Goal: Task Accomplishment & Management: Complete application form

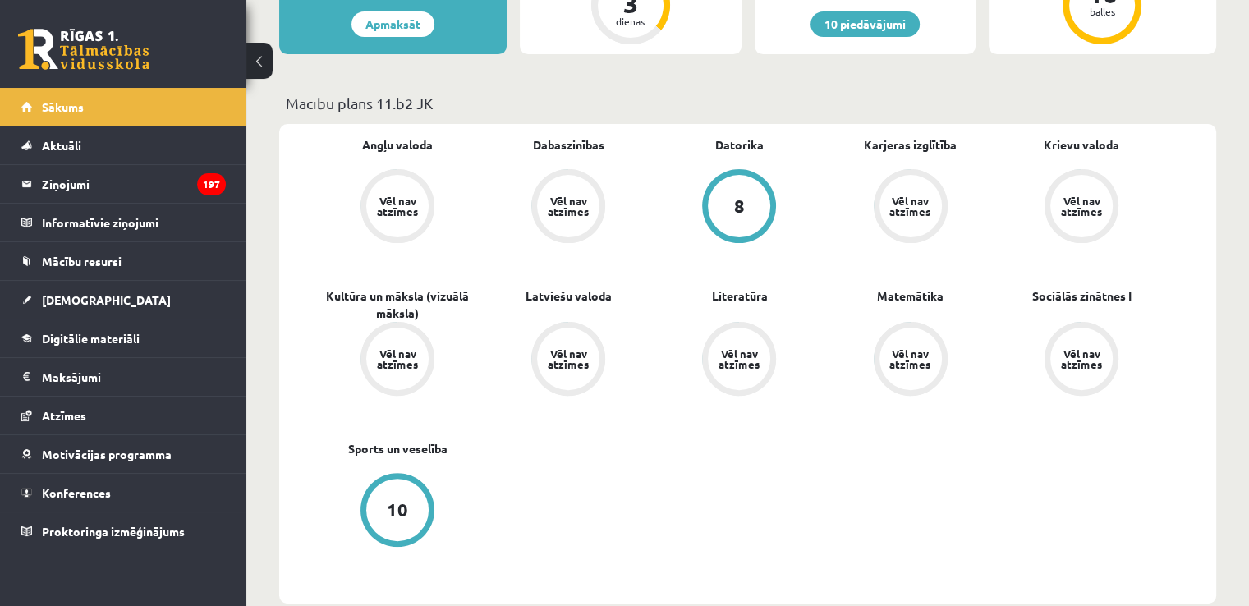
scroll to position [411, 0]
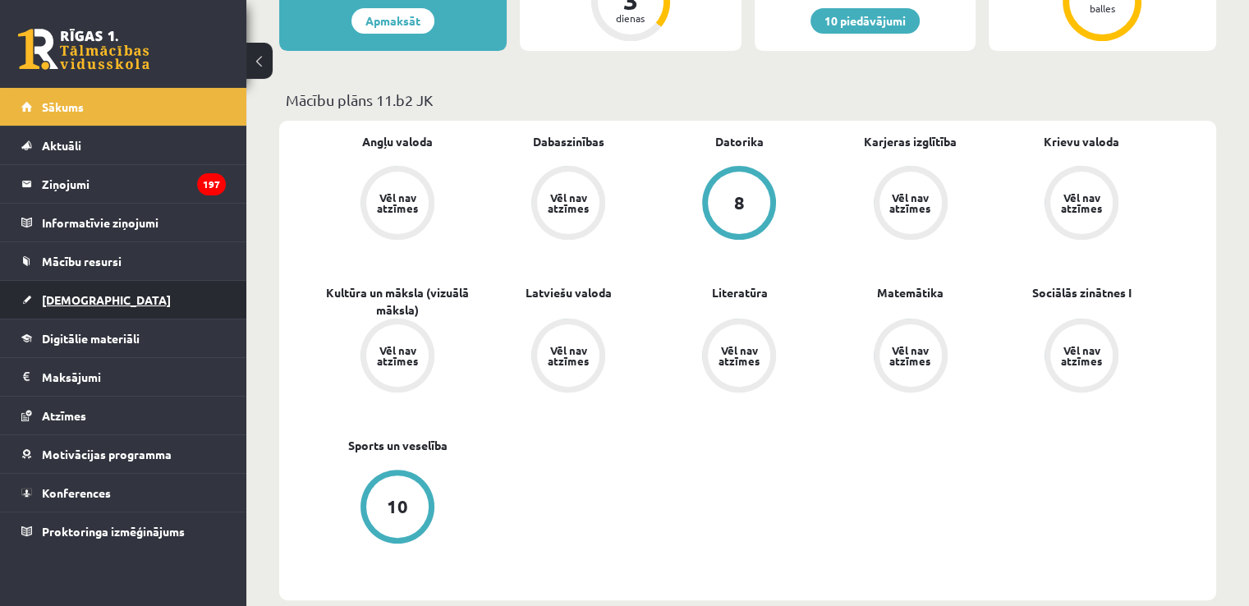
click at [95, 304] on link "[DEMOGRAPHIC_DATA]" at bounding box center [123, 300] width 204 height 38
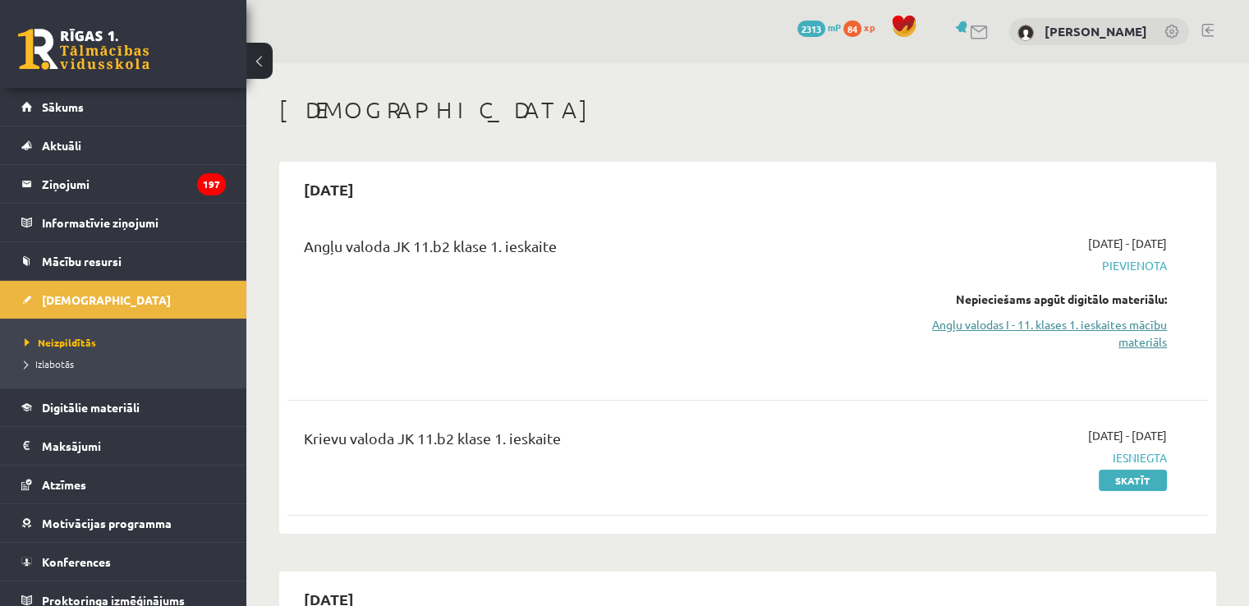
click at [1063, 345] on link "Angļu valodas I - 11. klases 1. ieskaites mācību materiāls" at bounding box center [1031, 333] width 271 height 34
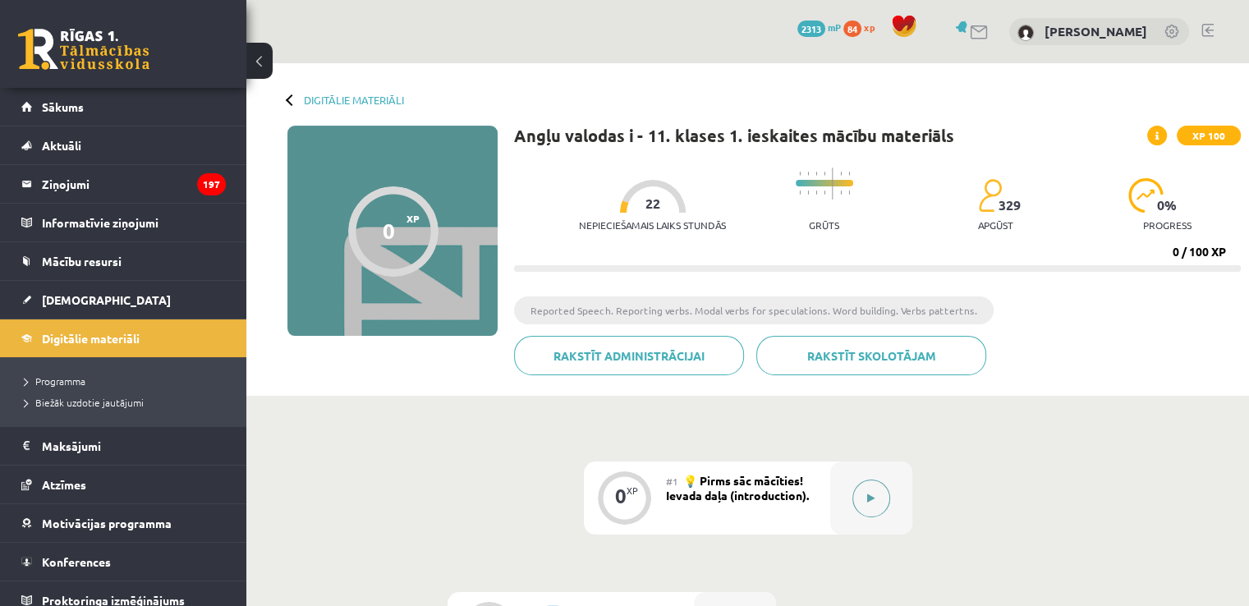
click at [867, 510] on button at bounding box center [871, 499] width 38 height 38
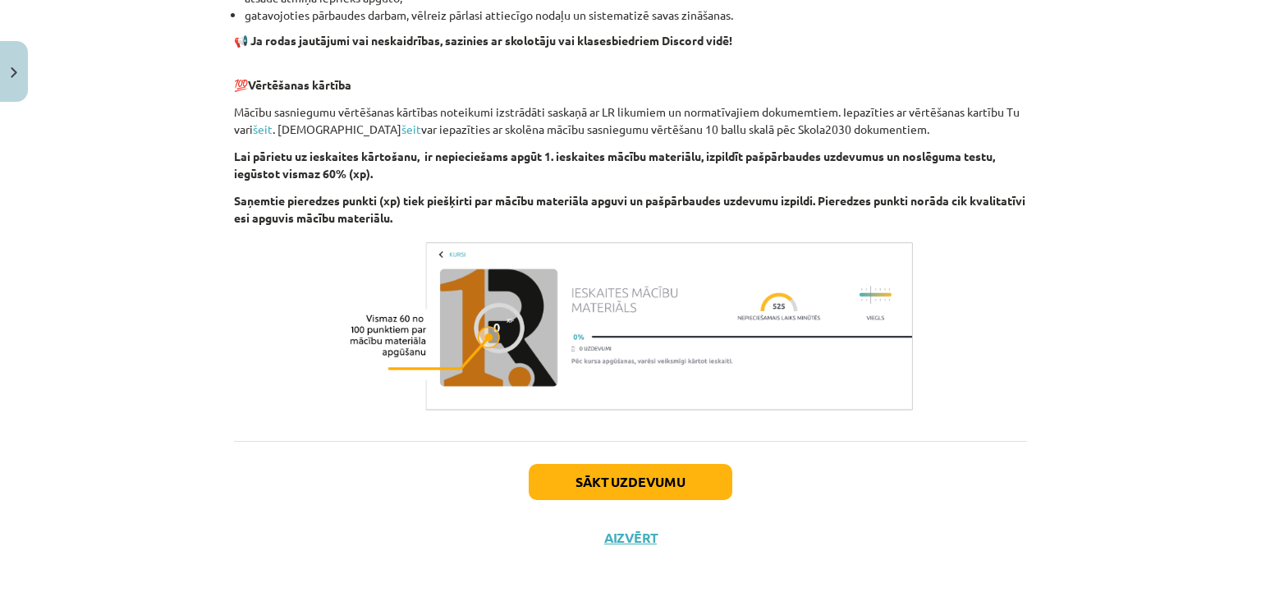
scroll to position [1120, 0]
click at [663, 475] on button "Sākt uzdevumu" at bounding box center [631, 482] width 204 height 36
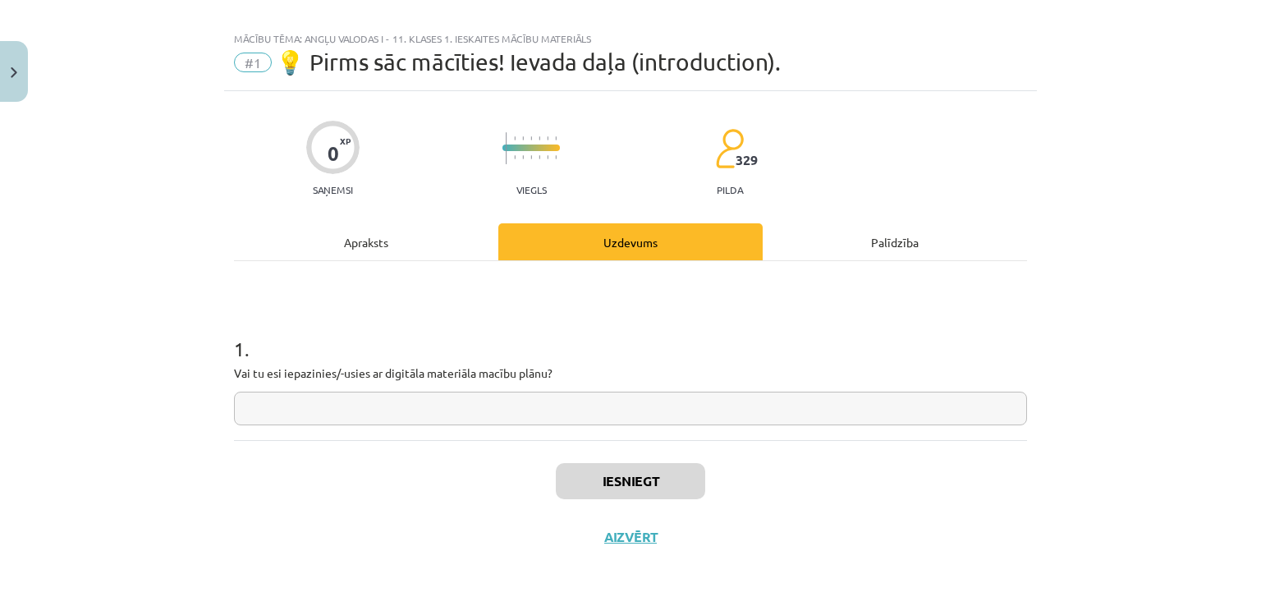
scroll to position [17, 0]
click at [690, 408] on input "text" at bounding box center [630, 409] width 793 height 34
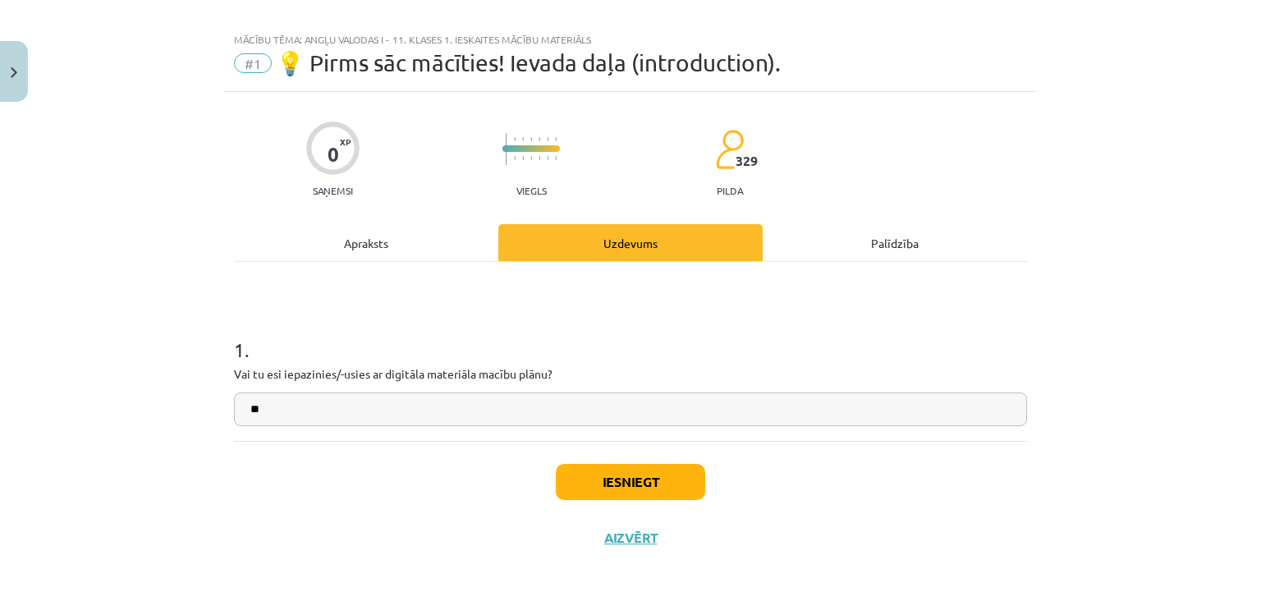
type input "**"
click at [663, 486] on button "Iesniegt" at bounding box center [630, 482] width 149 height 36
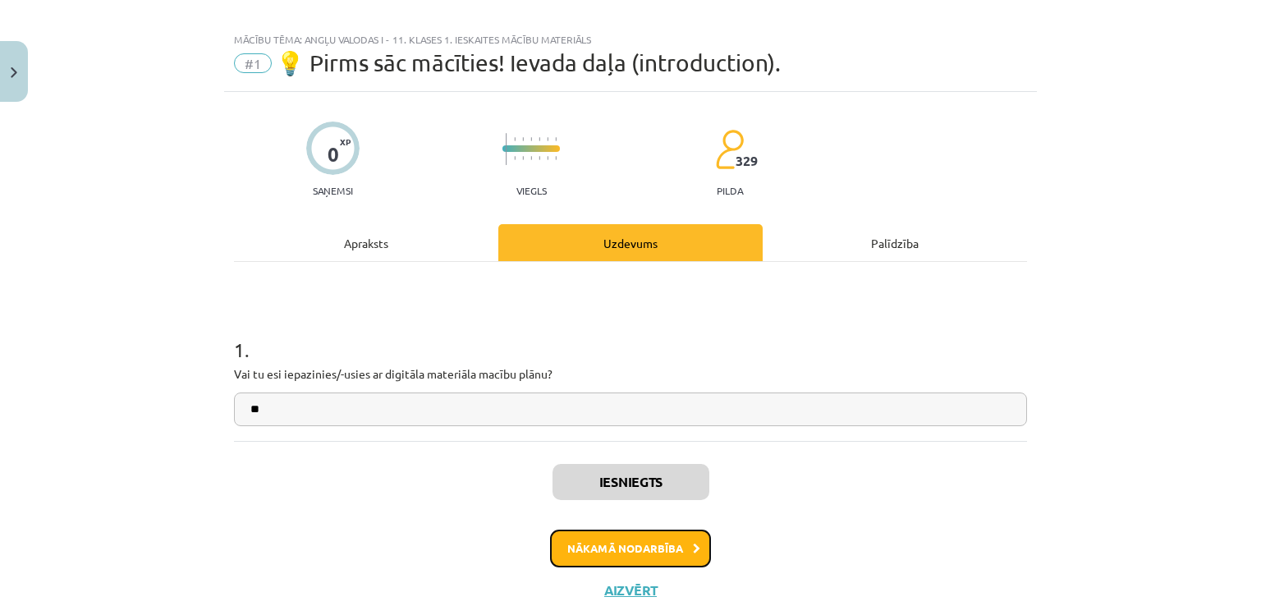
click at [646, 530] on button "Nākamā nodarbība" at bounding box center [630, 549] width 161 height 38
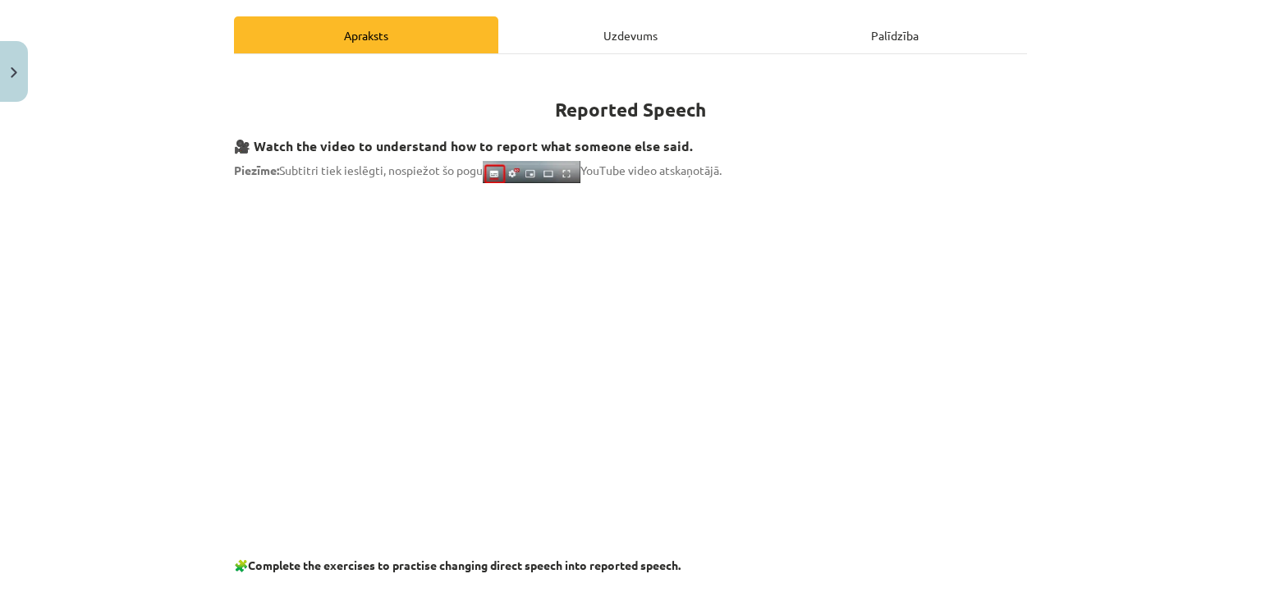
scroll to position [0, 0]
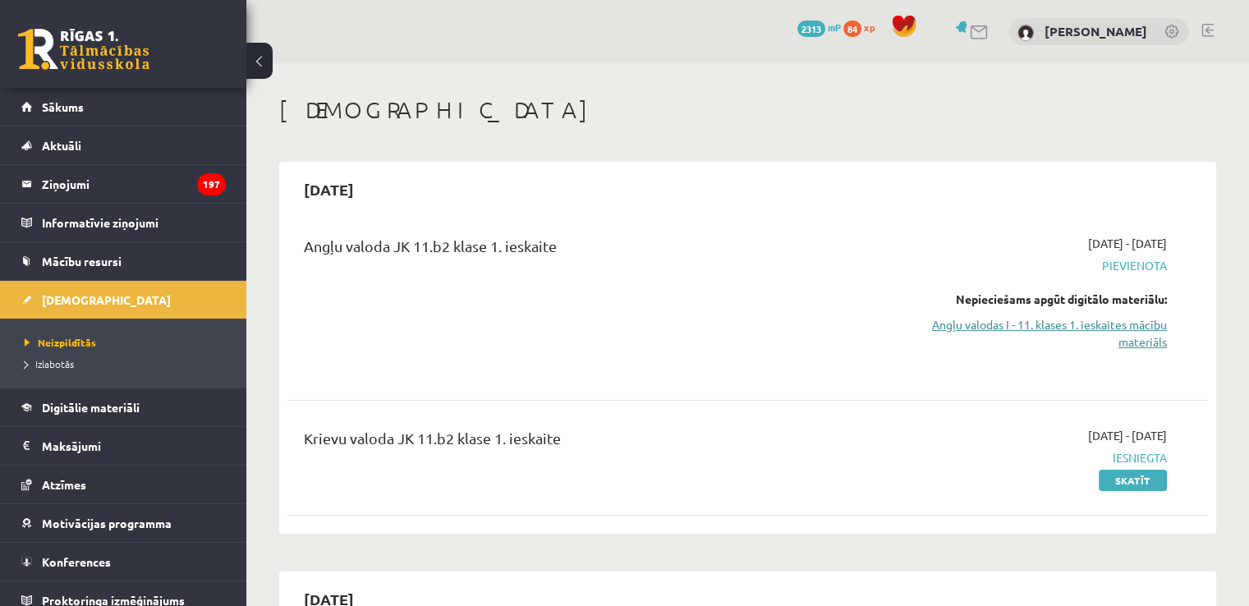
click at [1088, 332] on link "Angļu valodas I - 11. klases 1. ieskaites mācību materiāls" at bounding box center [1031, 333] width 271 height 34
click at [1047, 304] on div "Nepieciešams apgūt digitālo materiālu:" at bounding box center [1031, 299] width 271 height 17
click at [1053, 330] on link "Angļu valodas I - 11. klases 1. ieskaites mācību materiāls" at bounding box center [1031, 333] width 271 height 34
click at [1128, 326] on link "Angļu valodas I - 11. klases 1. ieskaites mācību materiāls" at bounding box center [1031, 333] width 271 height 34
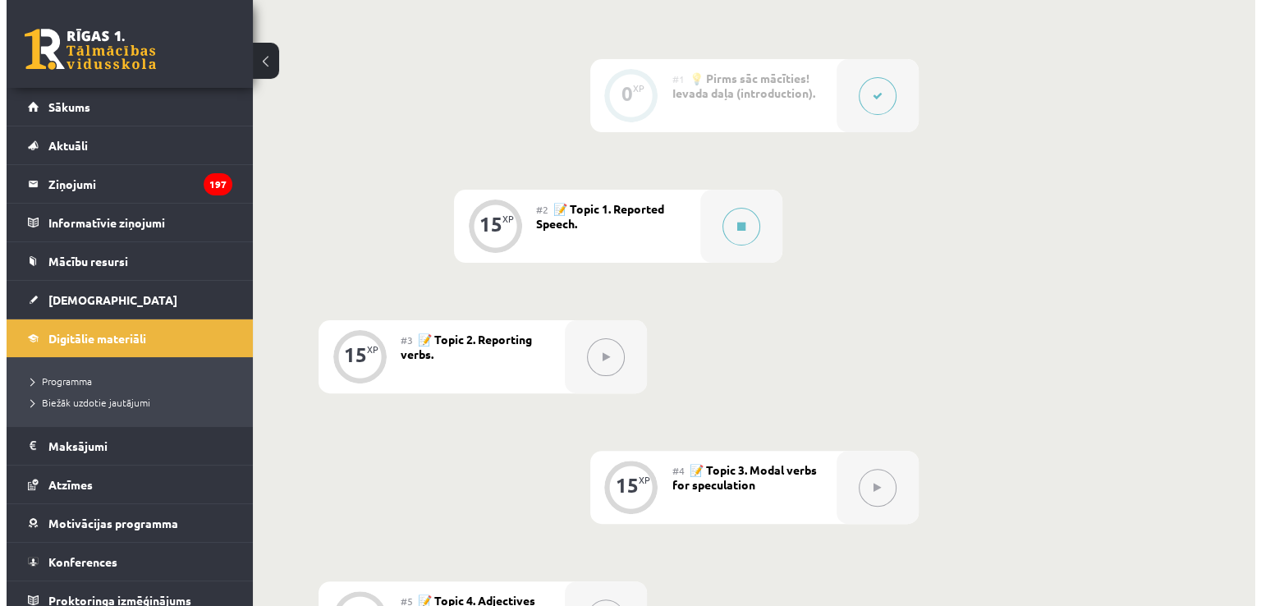
scroll to position [411, 0]
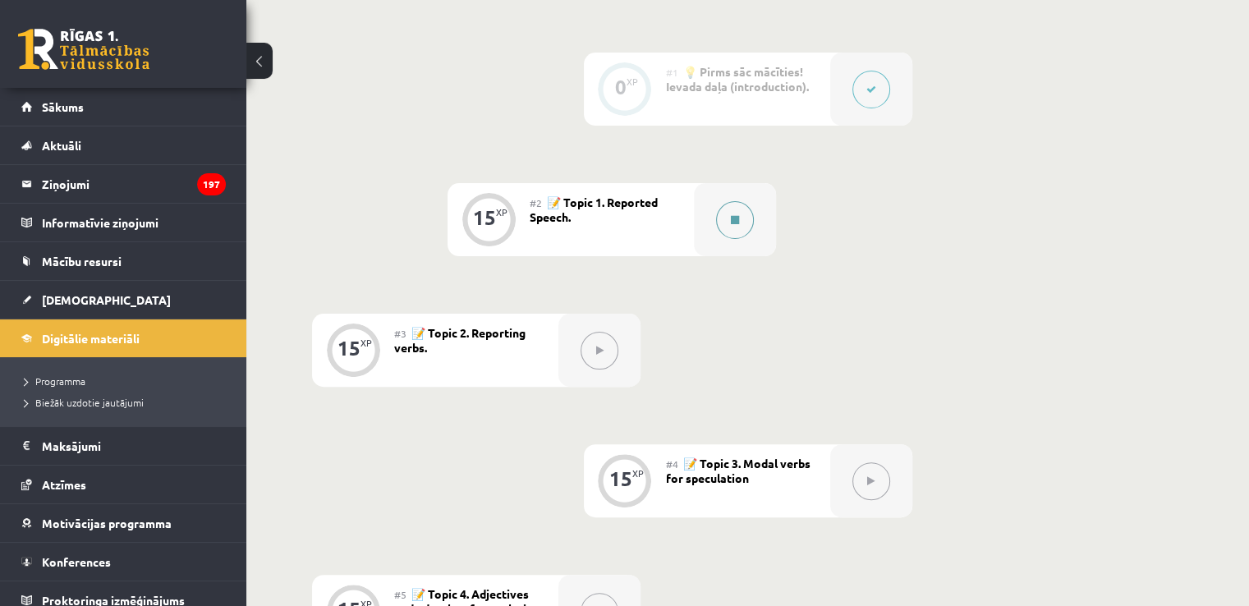
click at [734, 237] on button at bounding box center [735, 220] width 38 height 38
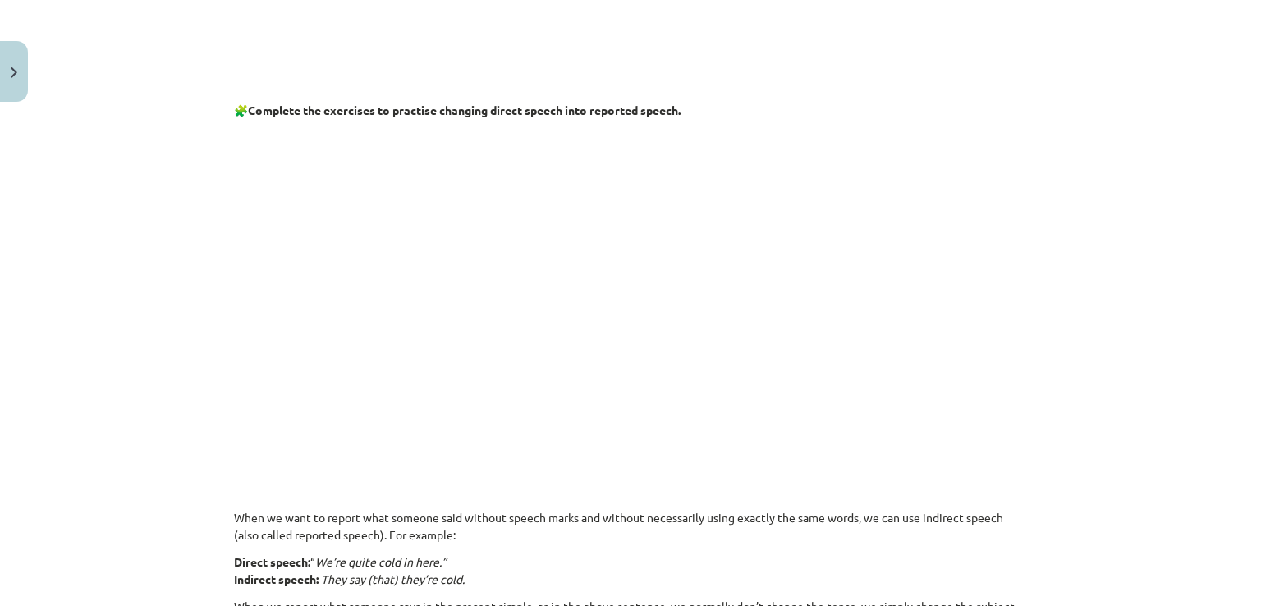
scroll to position [746, 0]
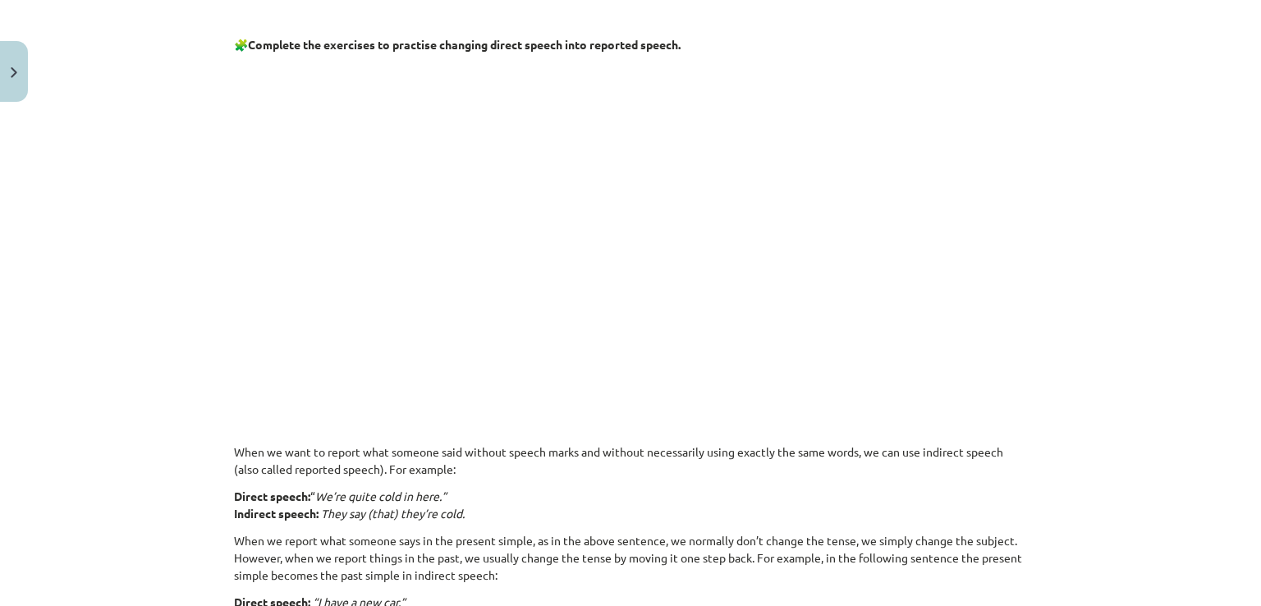
click at [768, 462] on p "When we want to report what someone said without speech marks and without neces…" at bounding box center [630, 460] width 793 height 34
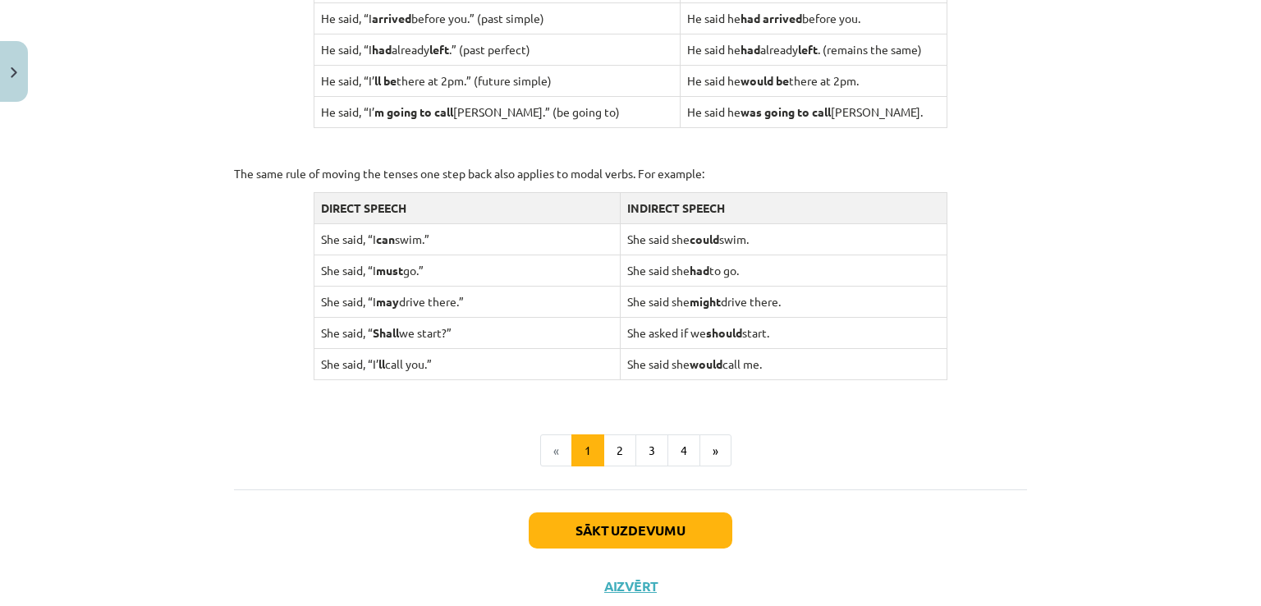
scroll to position [1567, 0]
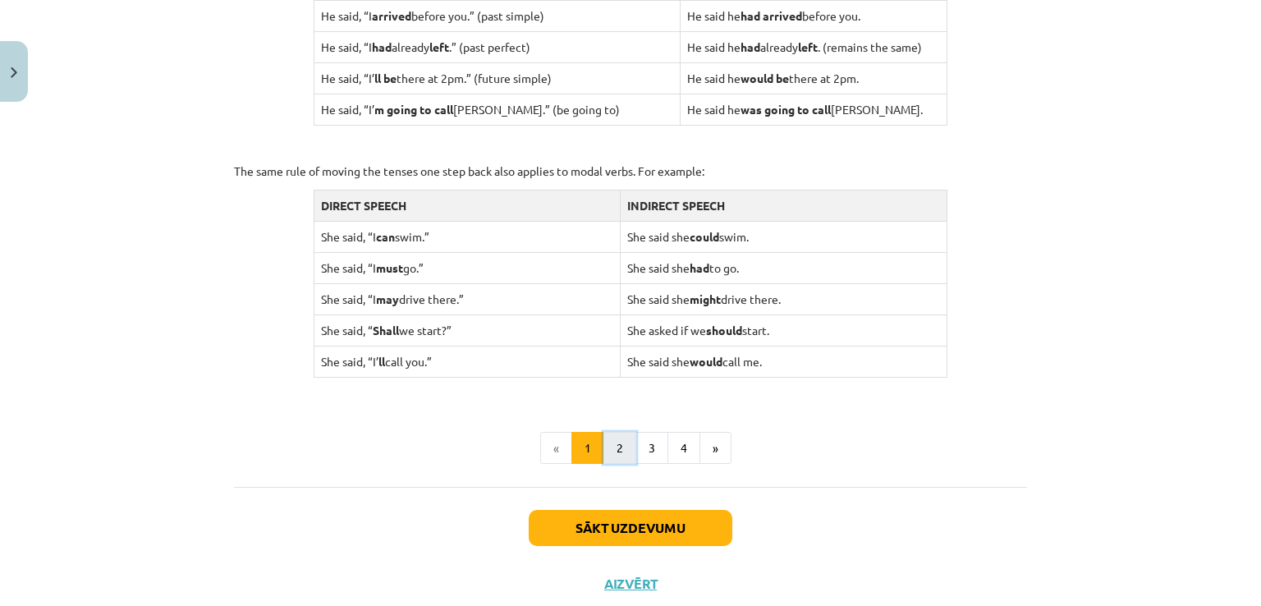
click at [622, 447] on button "2" at bounding box center [619, 448] width 33 height 33
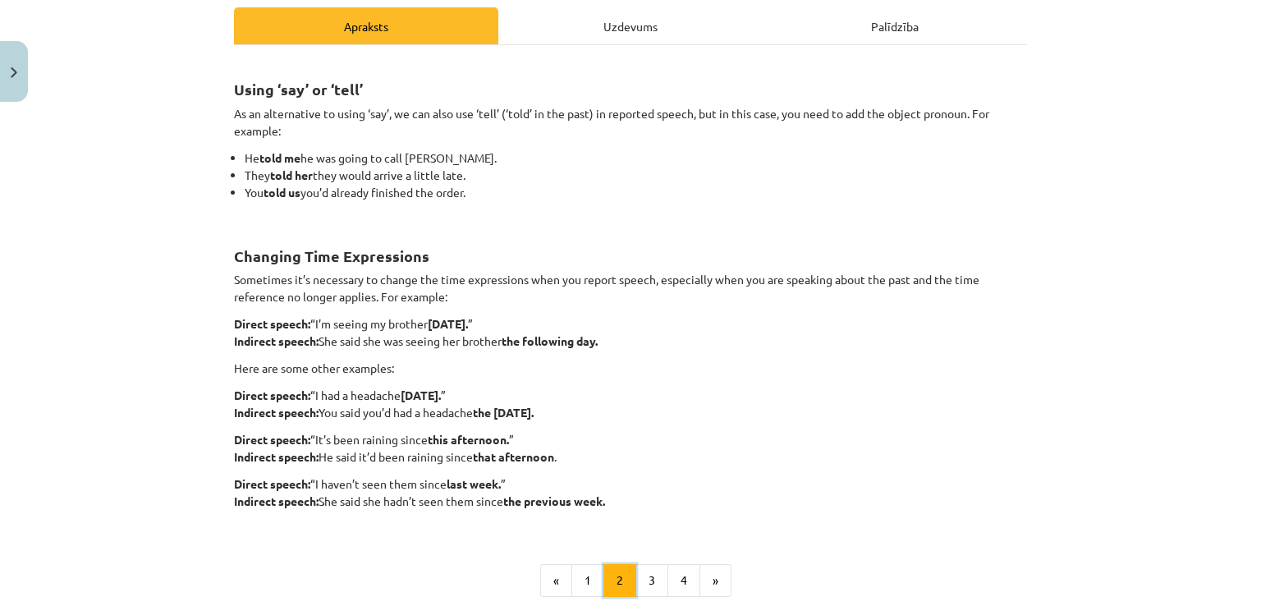
scroll to position [246, 0]
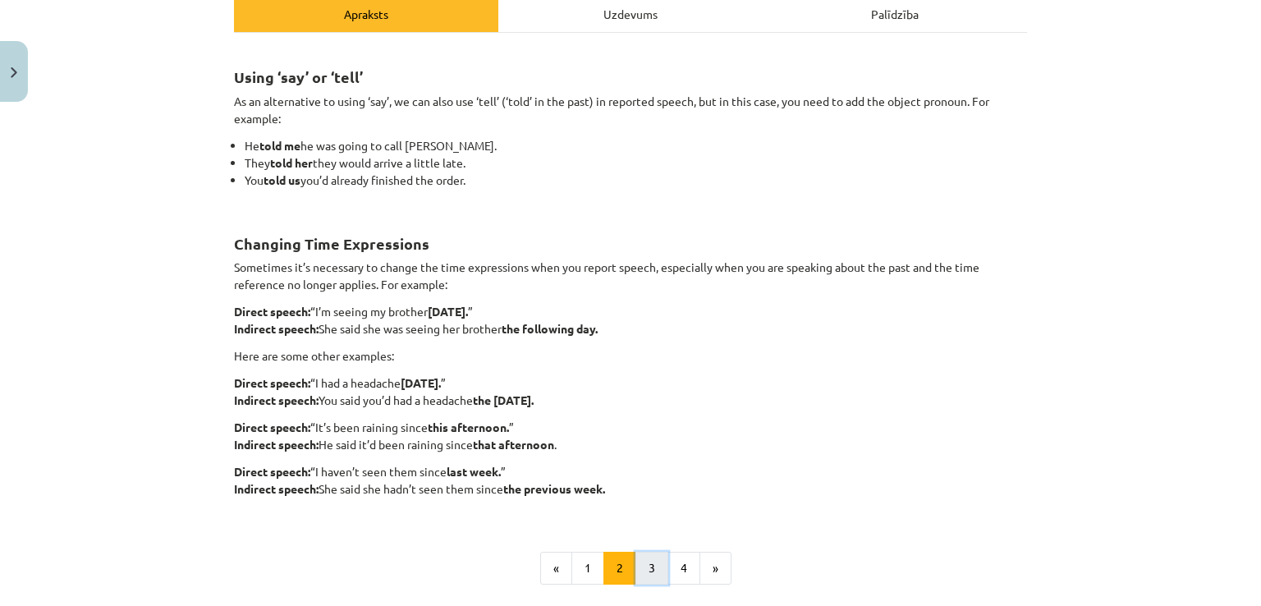
click at [646, 575] on button "3" at bounding box center [652, 568] width 33 height 33
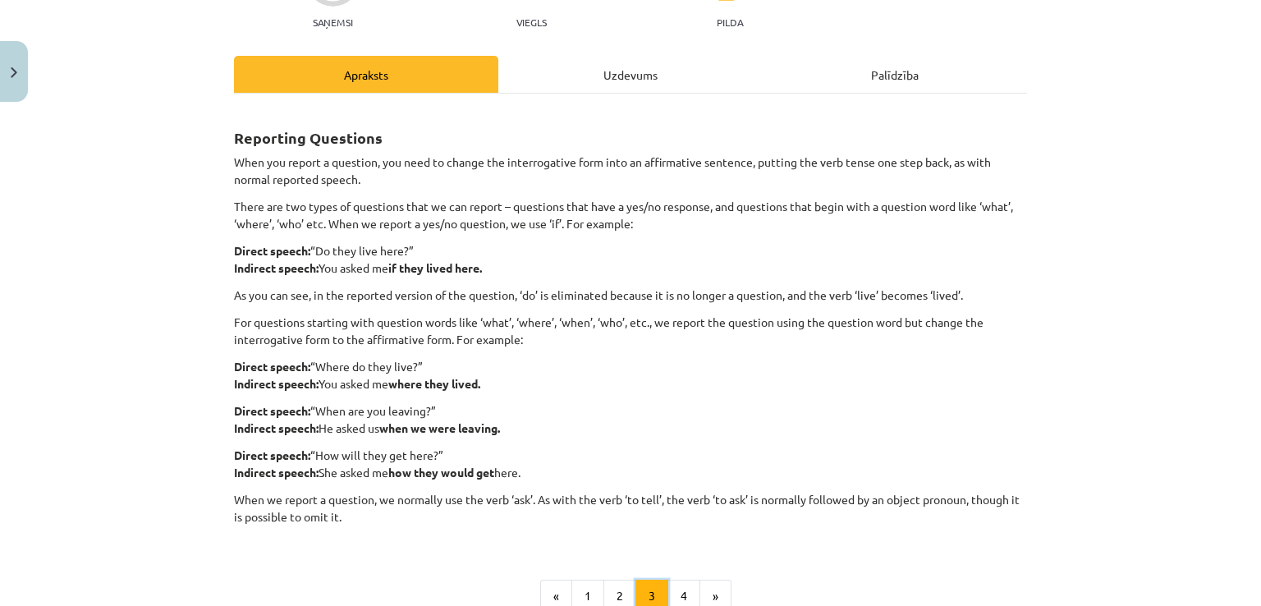
scroll to position [211, 0]
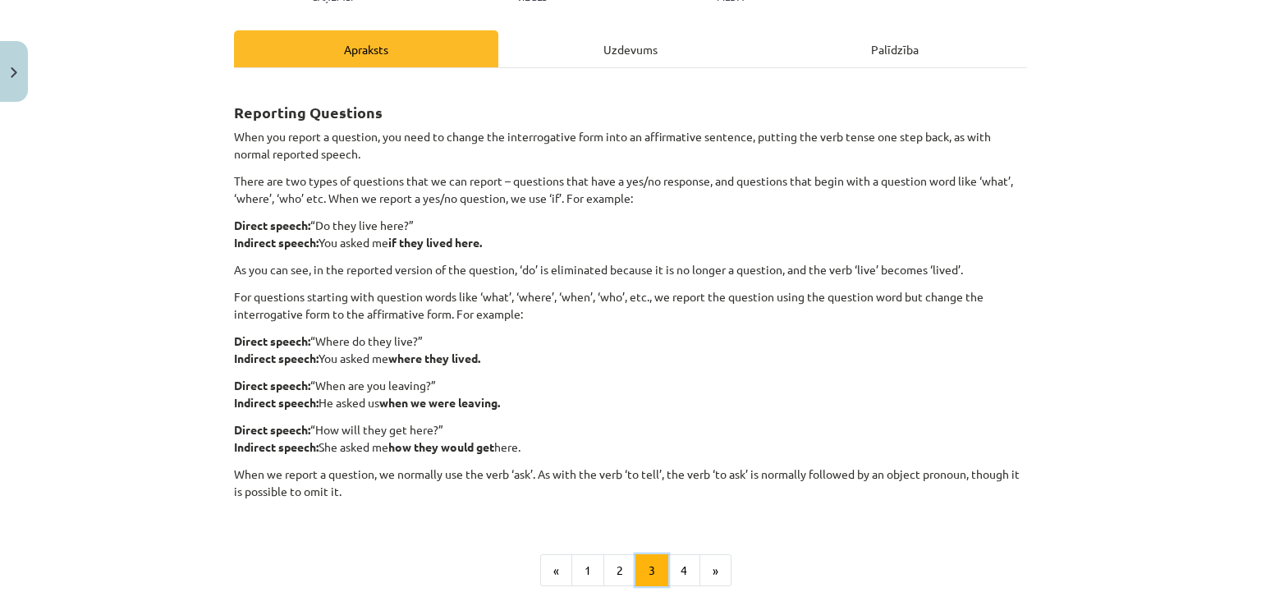
click at [636, 554] on button "3" at bounding box center [652, 570] width 33 height 33
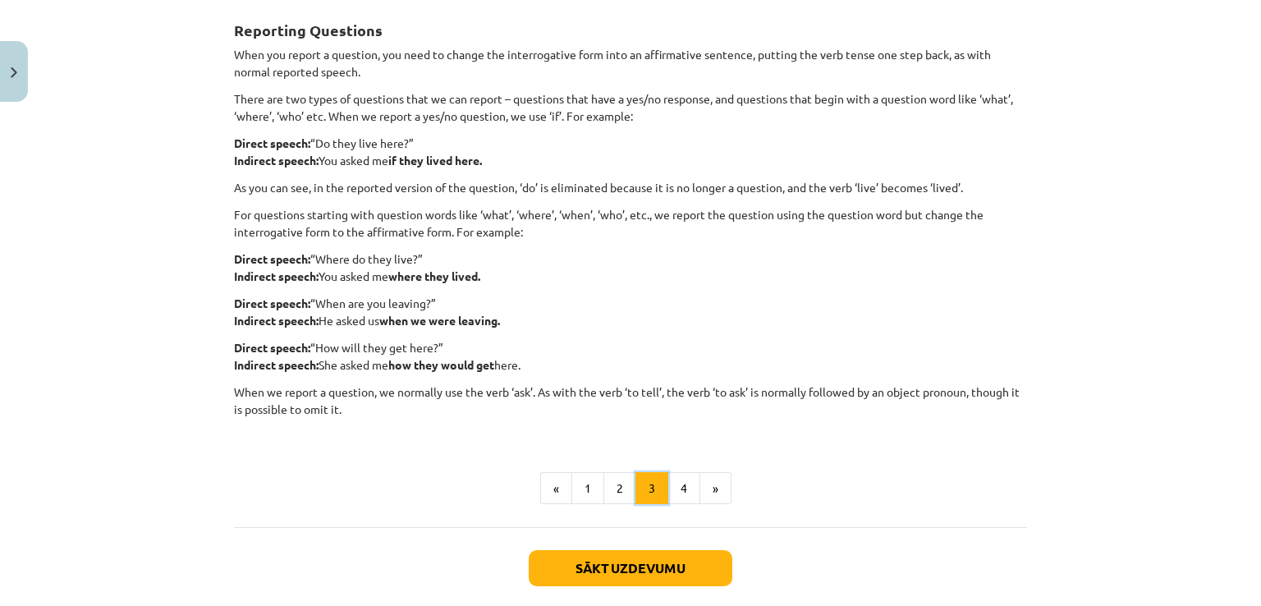
click at [636, 472] on button "3" at bounding box center [652, 488] width 33 height 33
click at [673, 569] on button "Sākt uzdevumu" at bounding box center [631, 568] width 204 height 36
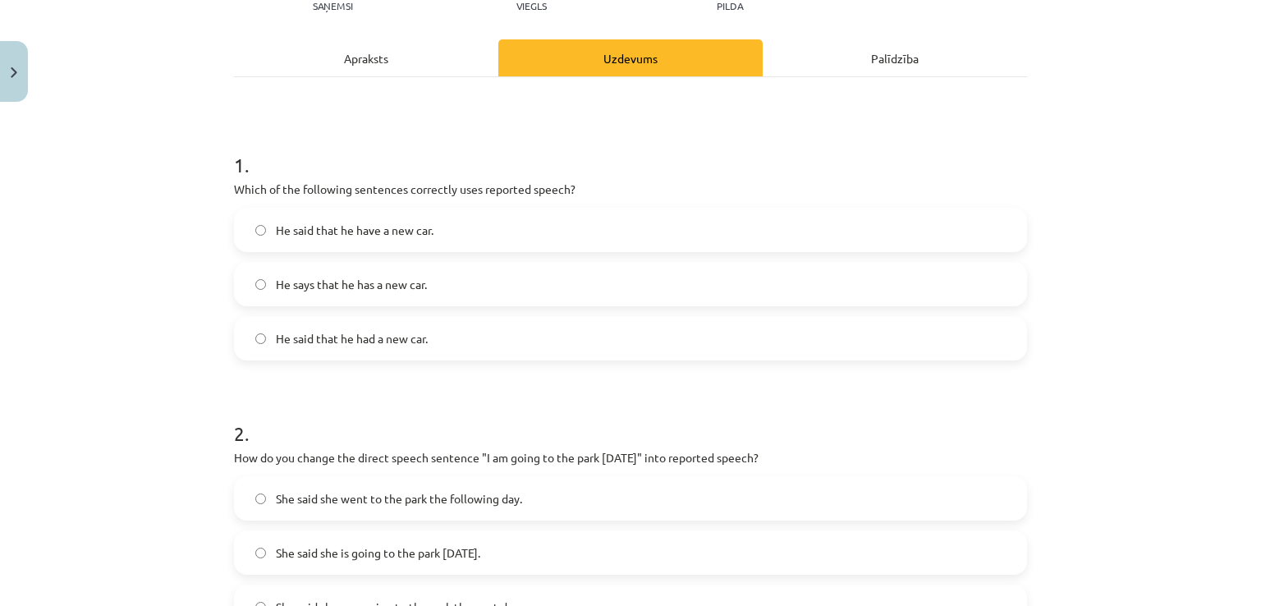
scroll to position [205, 0]
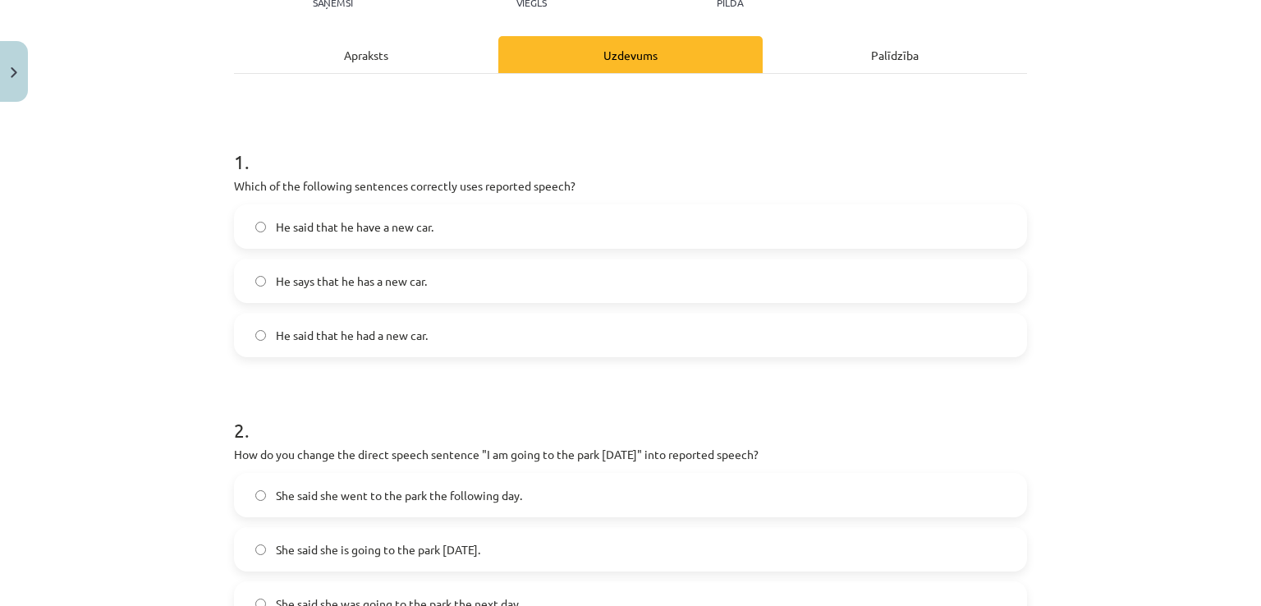
click at [413, 287] on span "He says that he has a new car." at bounding box center [351, 281] width 151 height 17
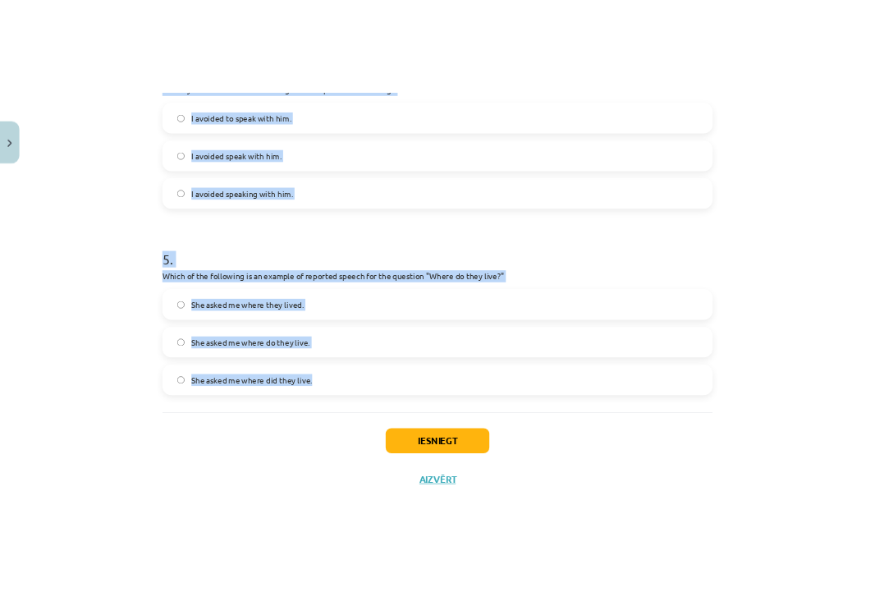
scroll to position [1221, 0]
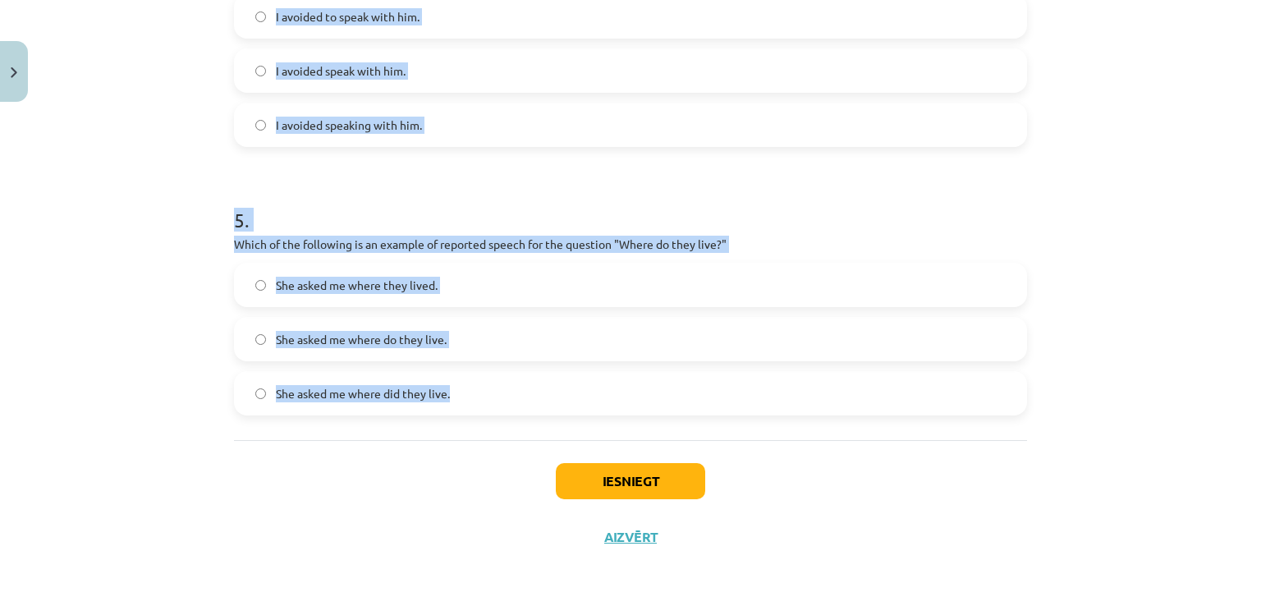
drag, startPoint x: 195, startPoint y: 327, endPoint x: 529, endPoint y: 438, distance: 352.3
click at [529, 438] on div "Mācību tēma: Angļu valodas i - 11. klases 1. ieskaites mācību materiāls #2 📝 To…" at bounding box center [630, 303] width 1261 height 606
copy form "1 . Which of the following sentences correctly uses reported speech? He said th…"
click at [575, 204] on h1 "5 ." at bounding box center [630, 206] width 793 height 51
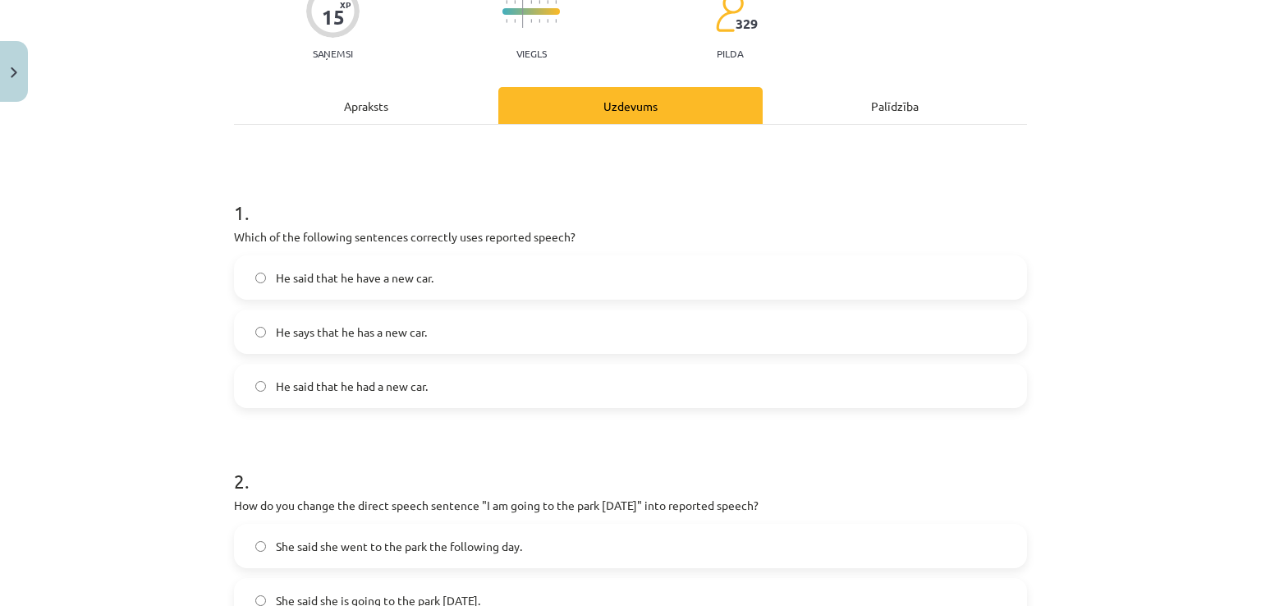
scroll to position [153, 0]
click at [412, 388] on span "He said that he had a new car." at bounding box center [352, 387] width 152 height 17
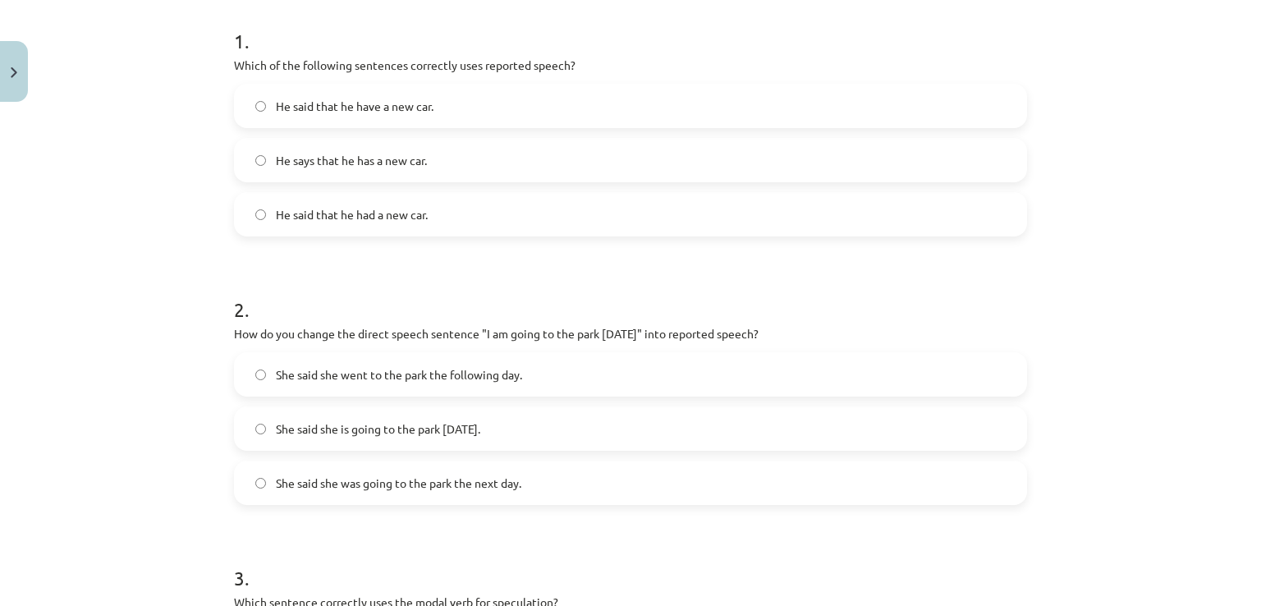
scroll to position [399, 0]
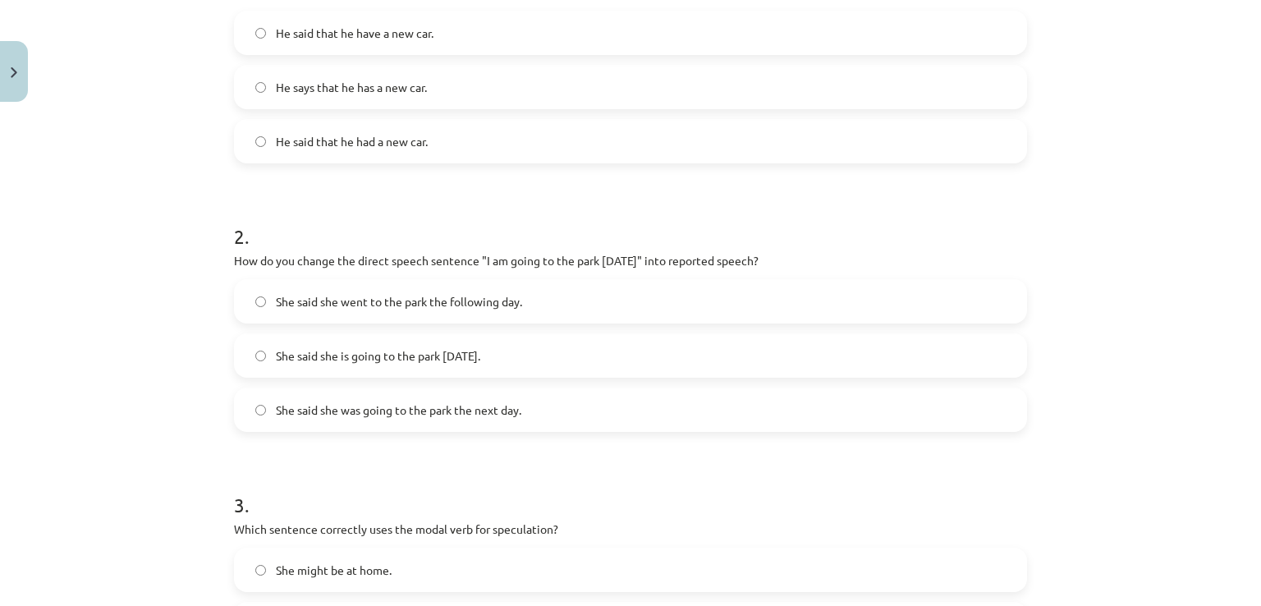
click at [434, 413] on span "She said she was going to the park the next day." at bounding box center [398, 410] width 245 height 17
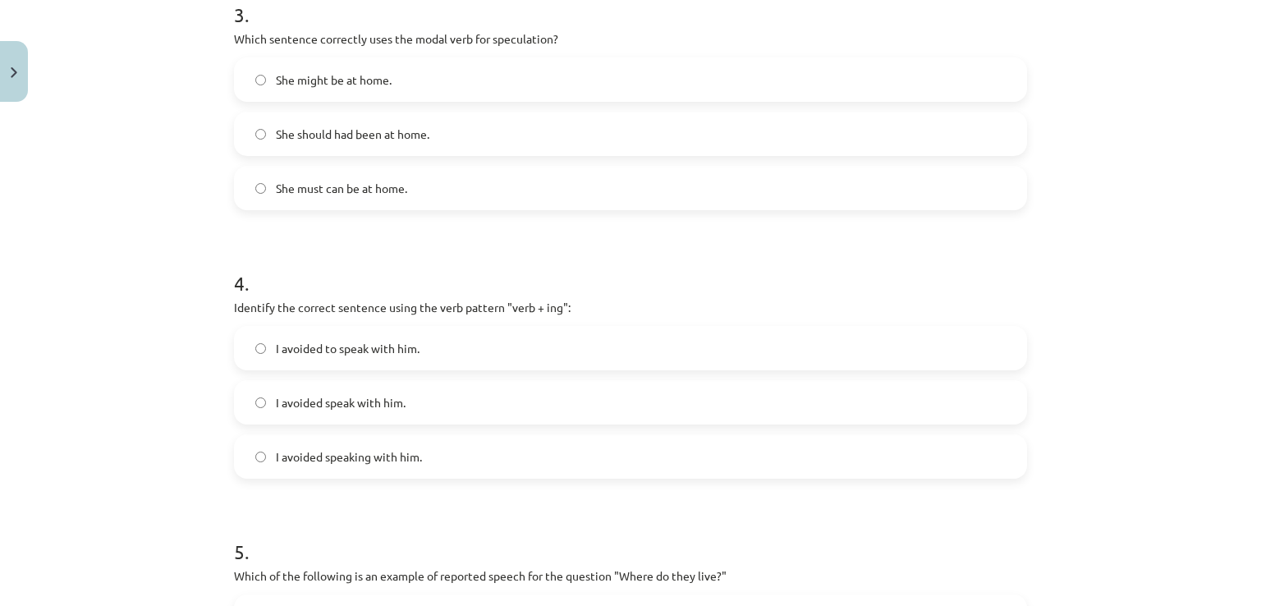
scroll to position [892, 0]
click at [348, 80] on span "She might be at home." at bounding box center [334, 77] width 116 height 17
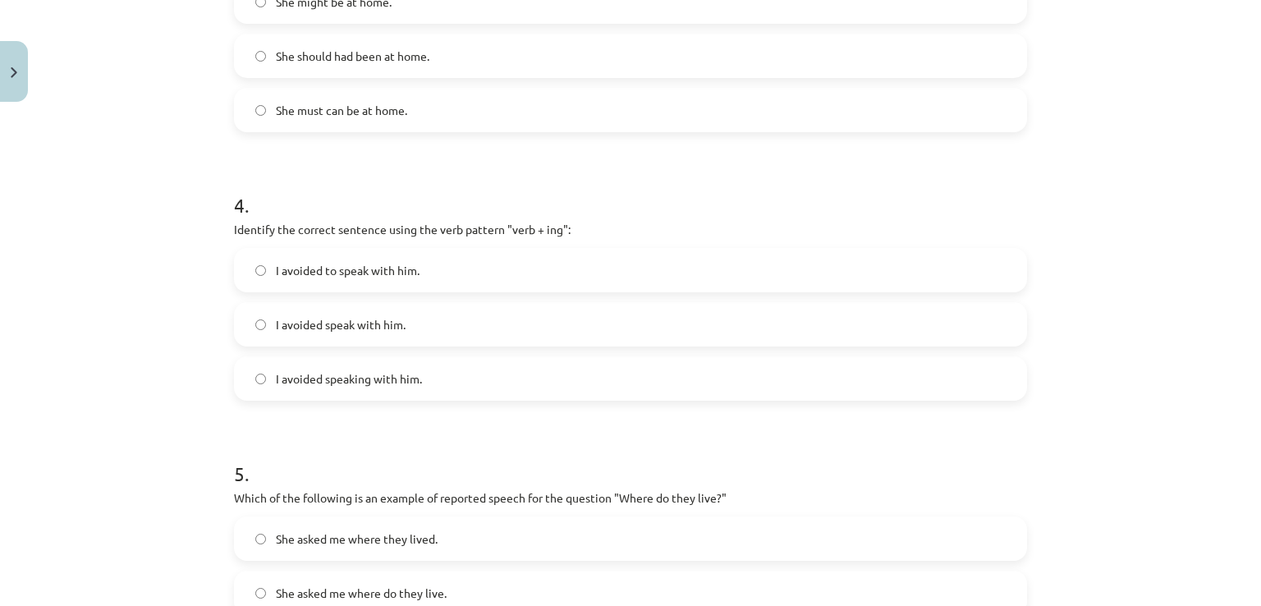
scroll to position [974, 0]
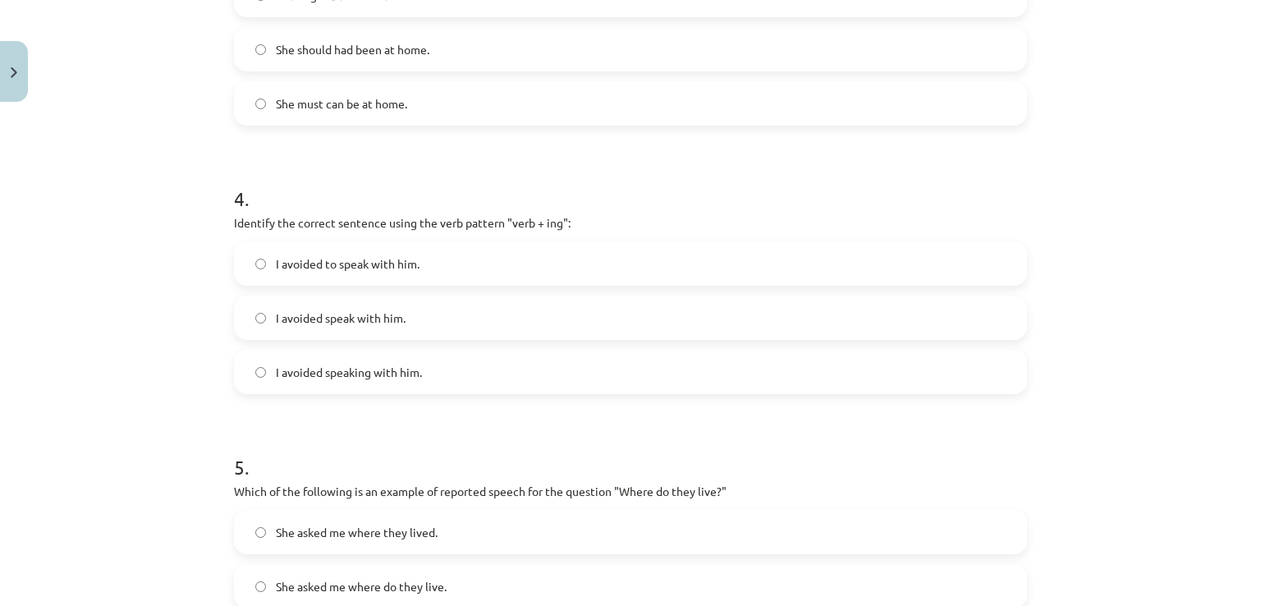
click at [388, 390] on label "I avoided speaking with him." at bounding box center [631, 371] width 790 height 41
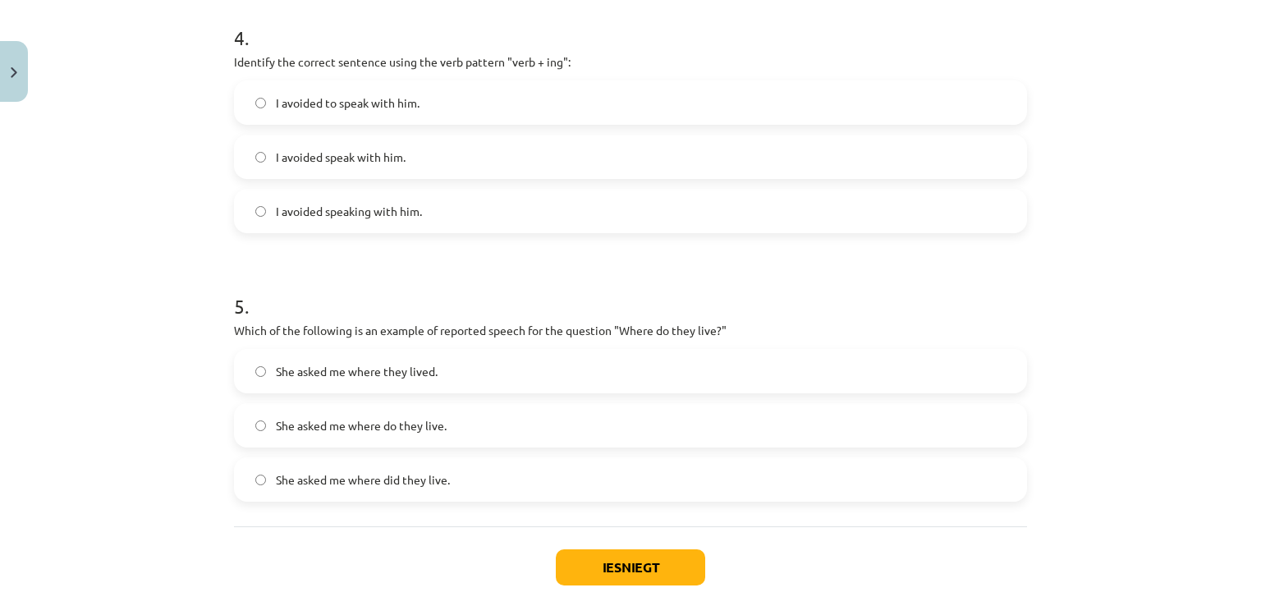
scroll to position [1220, 0]
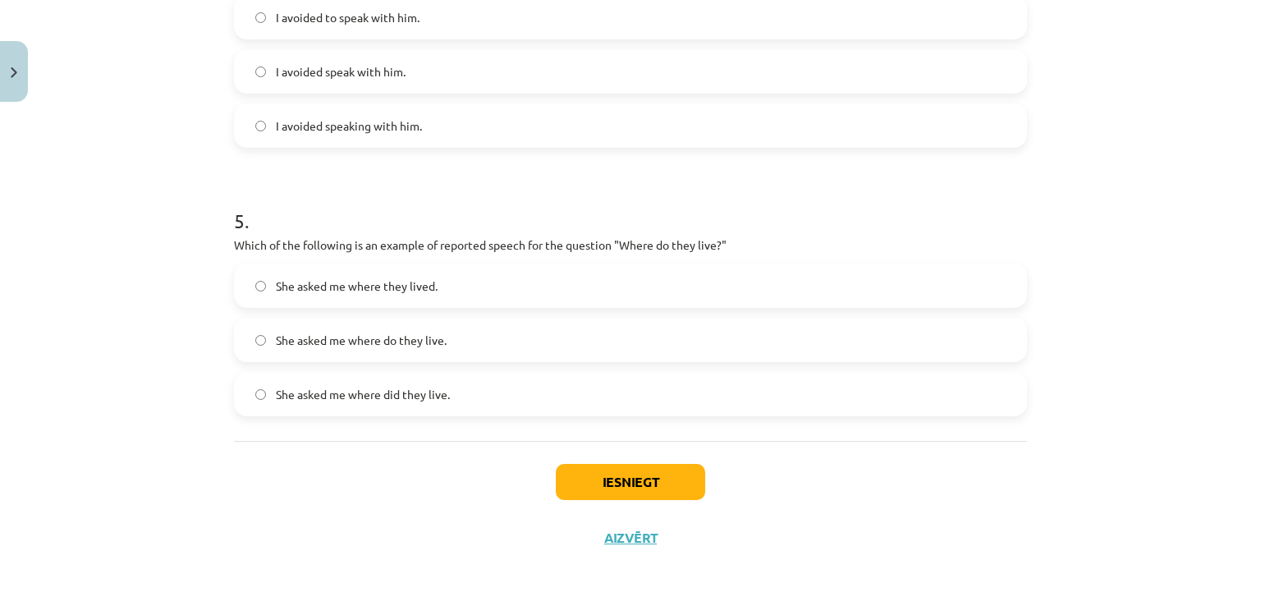
click at [439, 294] on label "She asked me where they lived." at bounding box center [631, 285] width 790 height 41
click at [657, 475] on button "Iesniegt" at bounding box center [630, 482] width 149 height 36
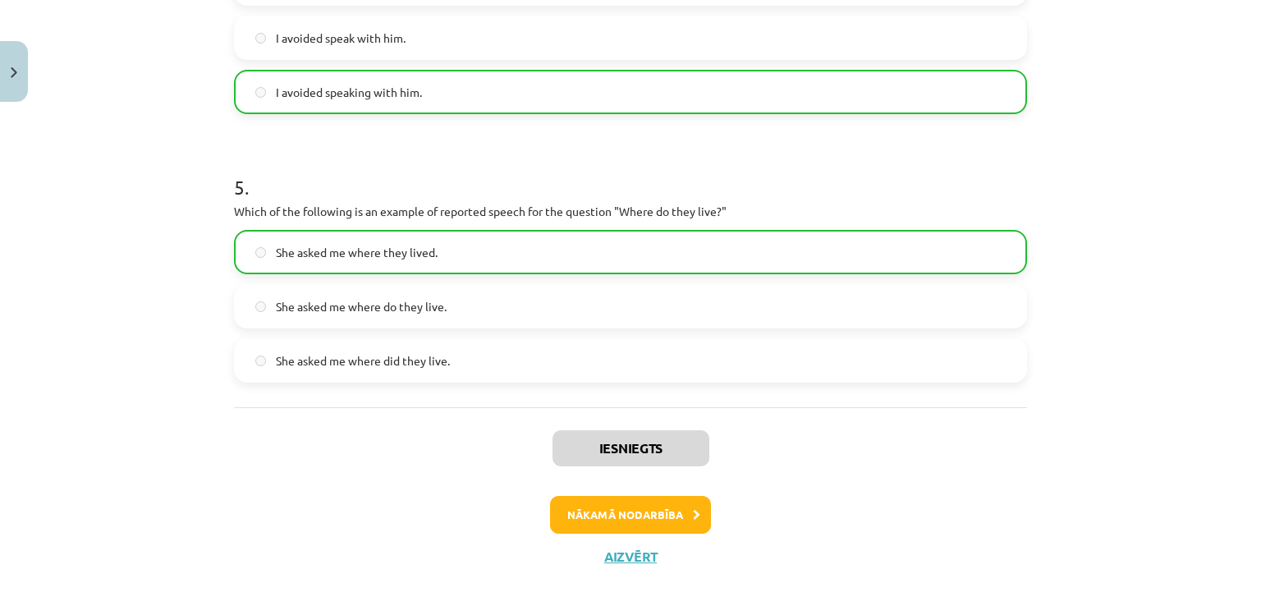
scroll to position [1272, 0]
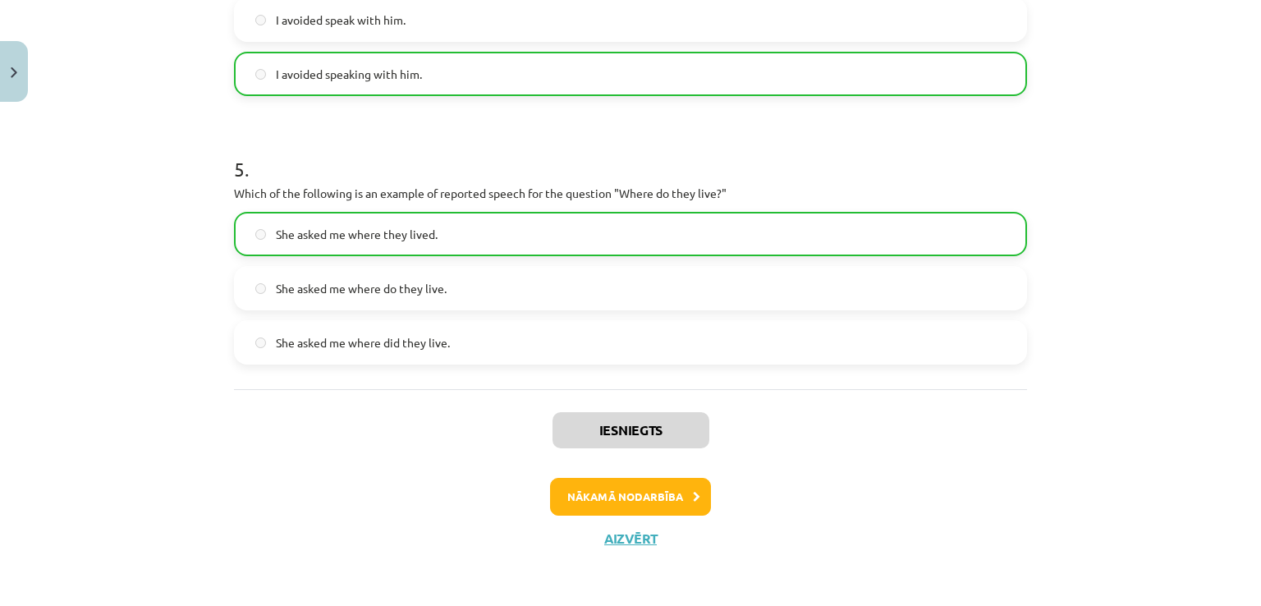
click at [639, 516] on div "Iesniegts Nākamā nodarbība Aizvērt" at bounding box center [630, 472] width 793 height 167
click at [632, 490] on button "Nākamā nodarbība" at bounding box center [630, 497] width 161 height 38
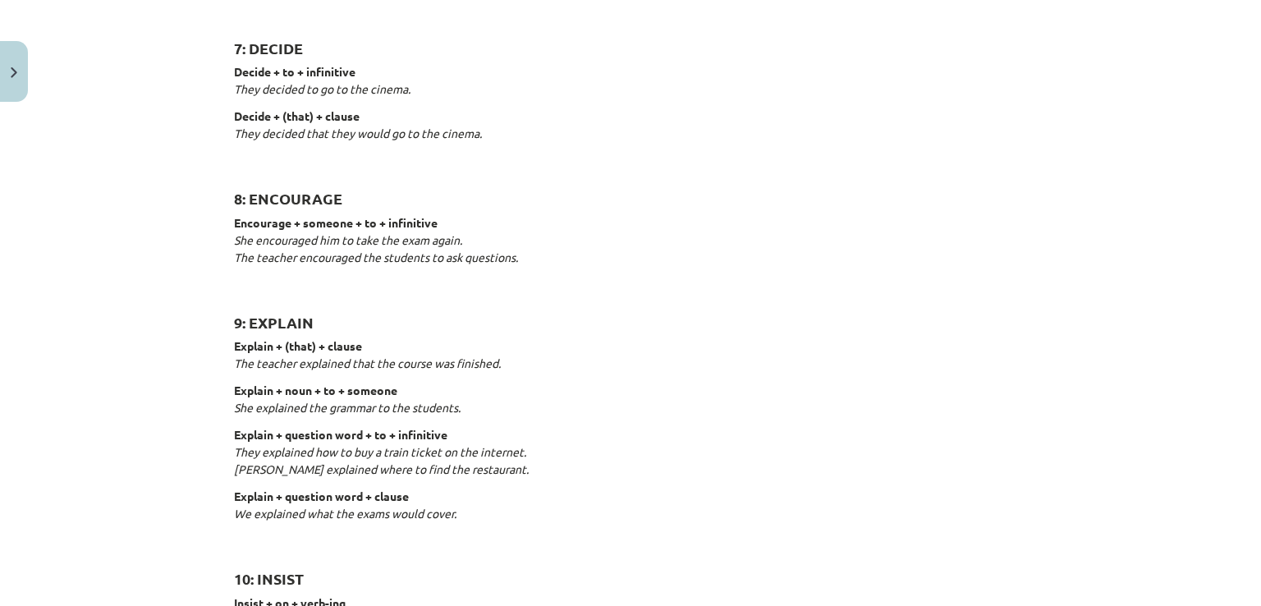
scroll to position [1413, 0]
